Goal: Navigation & Orientation: Find specific page/section

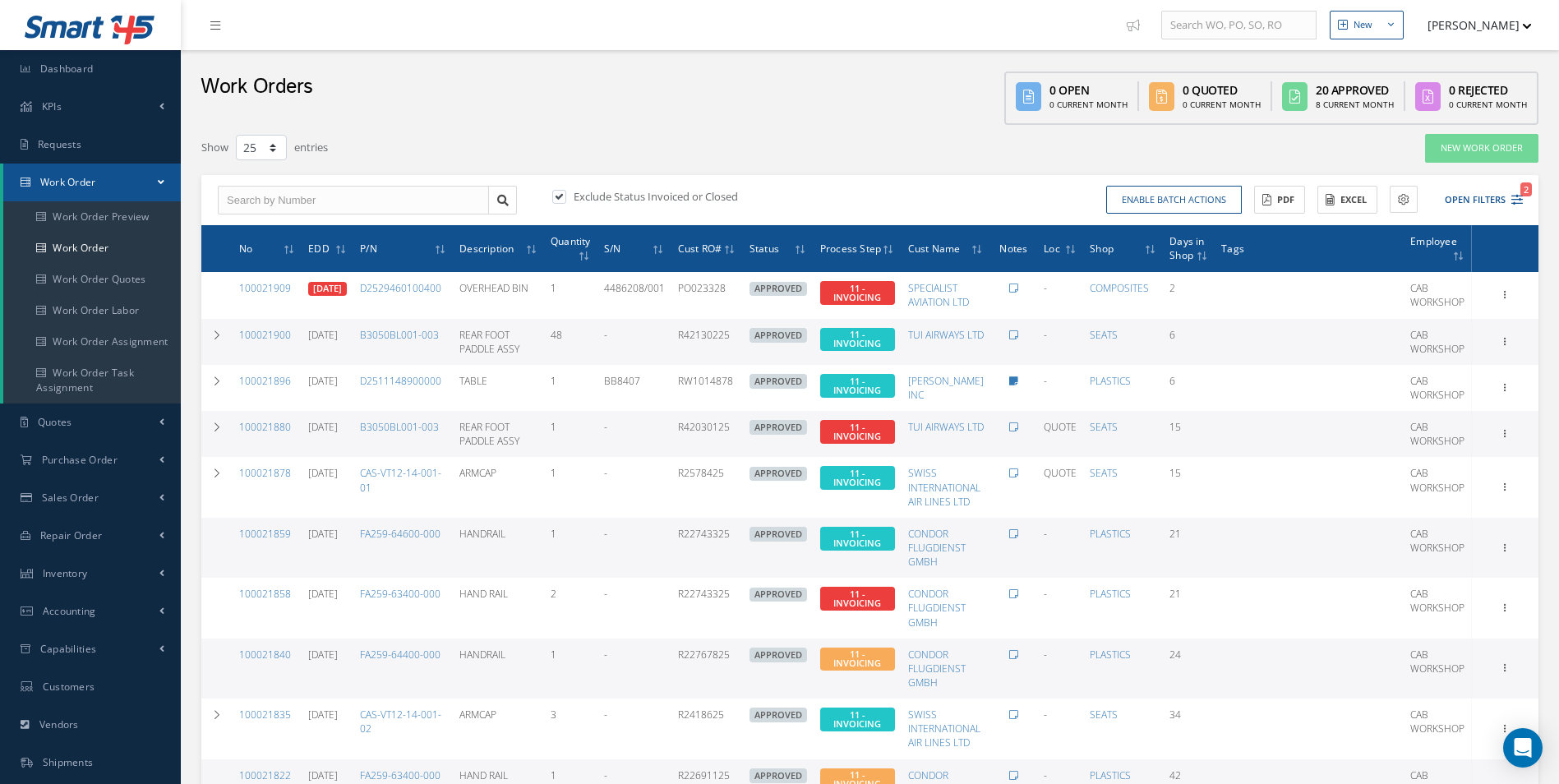
select select "25"
click at [149, 56] on link "Dashboard" at bounding box center [90, 68] width 181 height 38
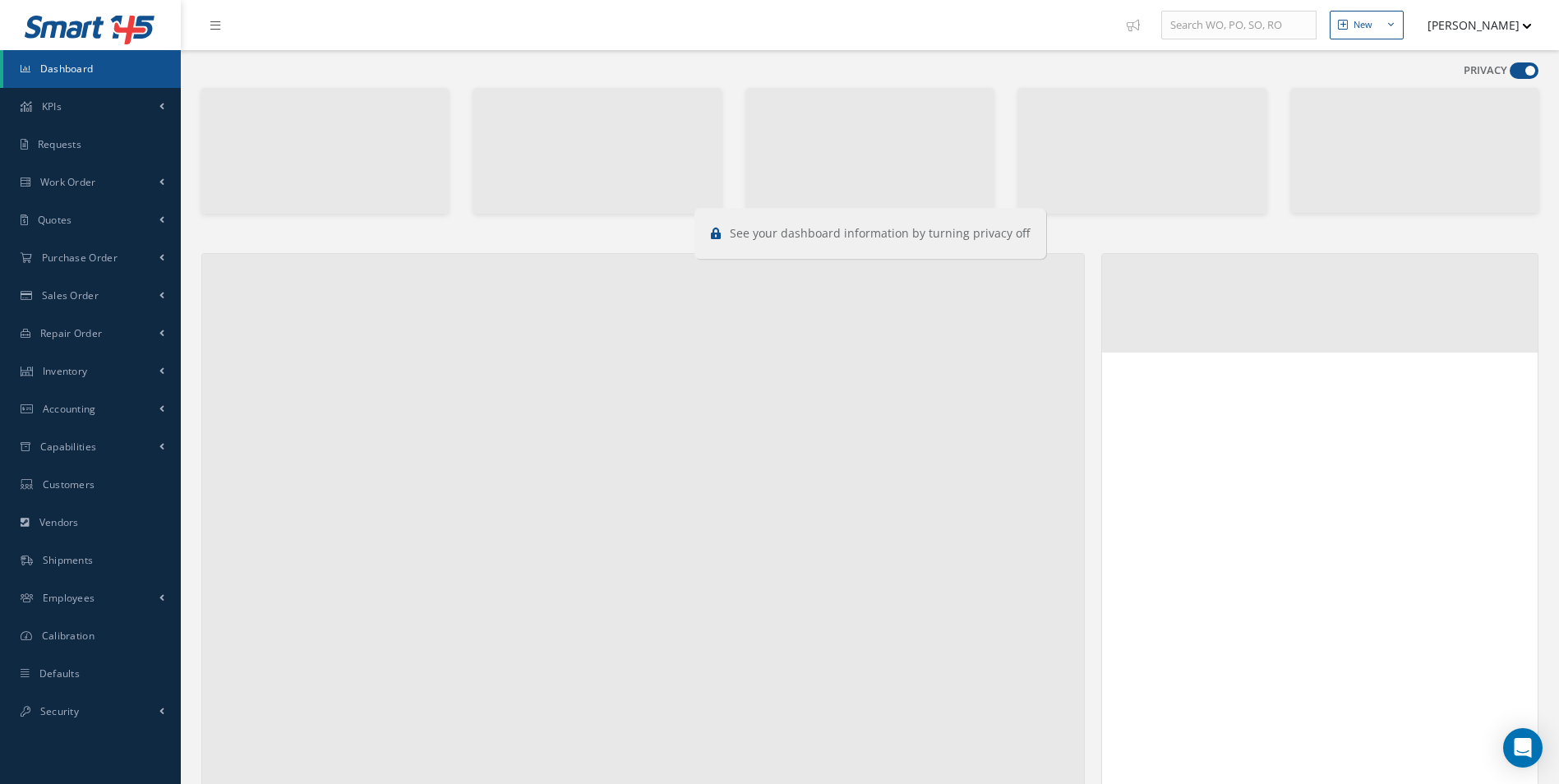
click at [1527, 71] on span at bounding box center [1524, 70] width 29 height 17
click at [1510, 74] on input "checkbox" at bounding box center [1510, 74] width 0 height 0
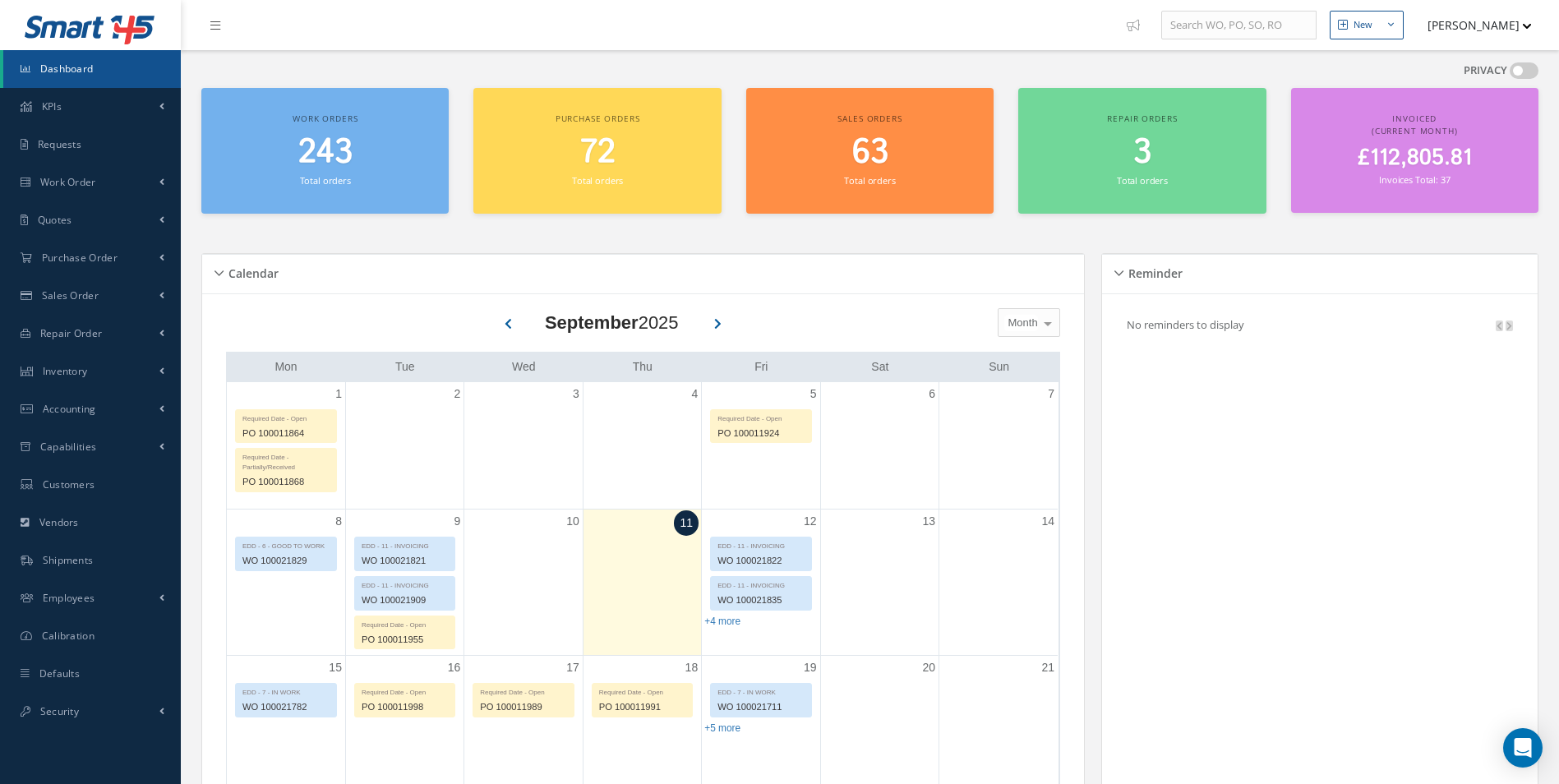
click at [1527, 71] on span at bounding box center [1524, 70] width 29 height 17
click at [1510, 74] on input "checkbox" at bounding box center [1510, 74] width 0 height 0
